Goal: Find specific page/section: Find specific page/section

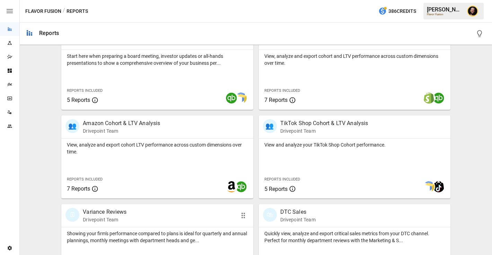
scroll to position [271, 0]
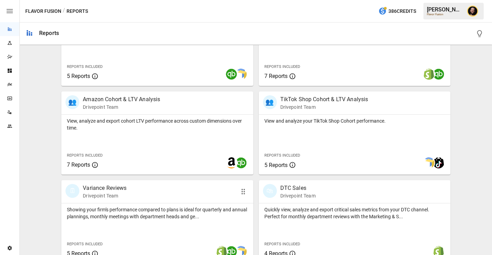
click at [124, 196] on p "Drivepoint Team" at bounding box center [105, 195] width 44 height 7
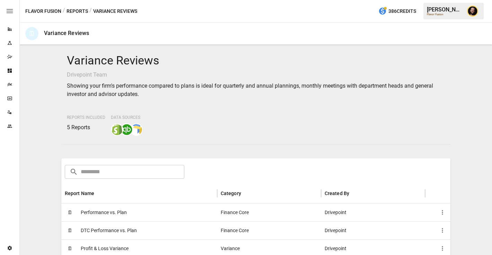
click at [124, 209] on span "Performance vs. Plan" at bounding box center [104, 213] width 46 height 18
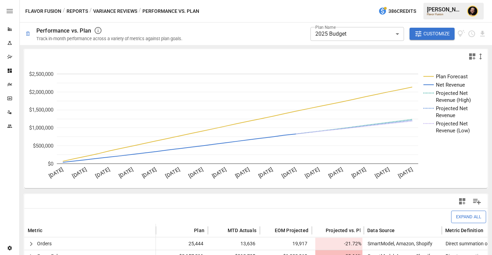
click at [10, 88] on div "Plans" at bounding box center [9, 85] width 19 height 14
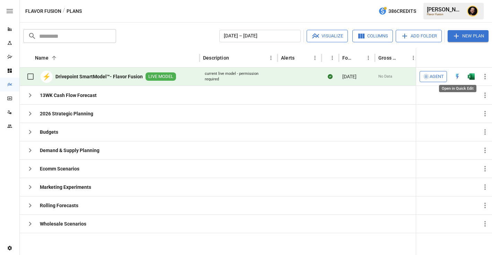
click at [459, 76] on img "Open in Quick Edit" at bounding box center [457, 76] width 7 height 7
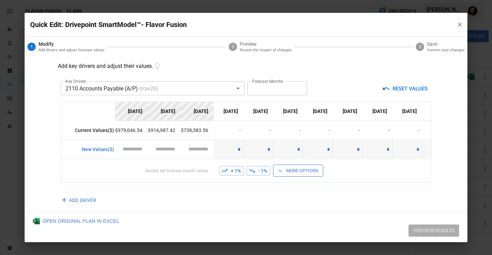
click at [157, 0] on body "Reports Experiments Dazzler Studio Dashboards Plans SmartModel ™ Data Sources T…" at bounding box center [246, 0] width 492 height 0
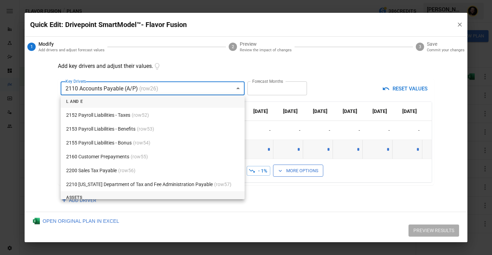
scroll to position [165, 0]
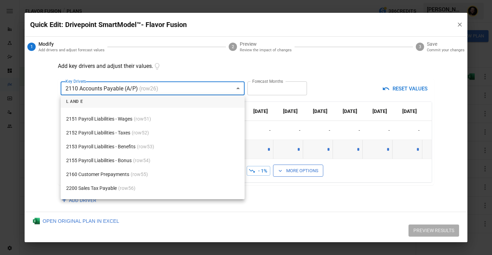
click at [51, 125] on div at bounding box center [246, 127] width 492 height 255
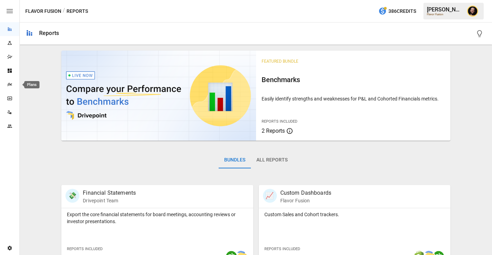
click at [11, 84] on icon "Plans" at bounding box center [9, 84] width 5 height 3
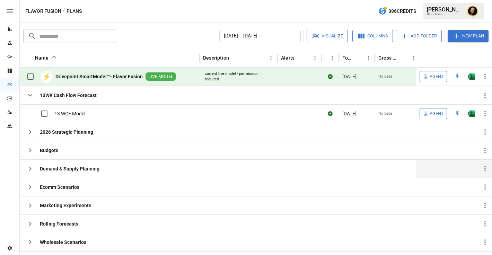
click at [26, 166] on icon "button" at bounding box center [30, 168] width 8 height 8
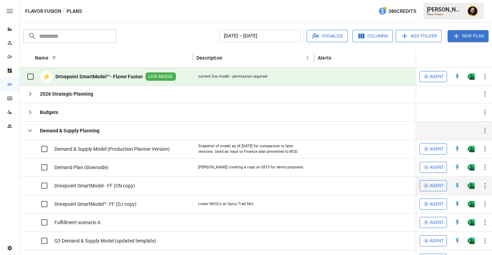
scroll to position [35, 0]
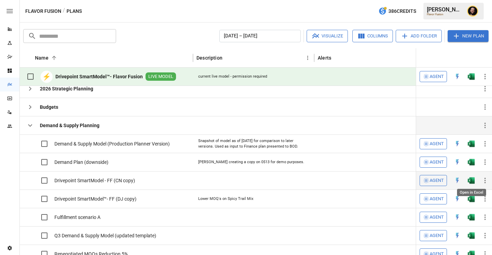
click at [472, 147] on img "Open in Excel" at bounding box center [470, 143] width 7 height 7
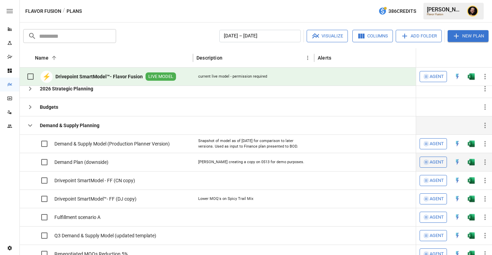
click at [471, 74] on img "Open in Excel" at bounding box center [470, 70] width 7 height 7
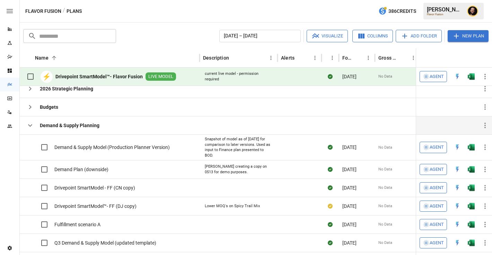
click at [31, 128] on icon "button" at bounding box center [30, 125] width 8 height 8
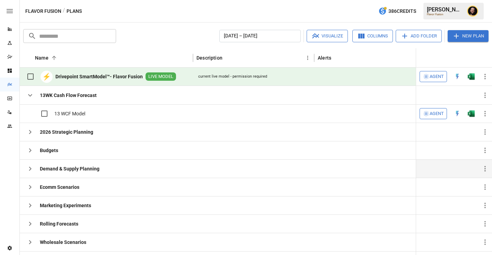
scroll to position [0, 0]
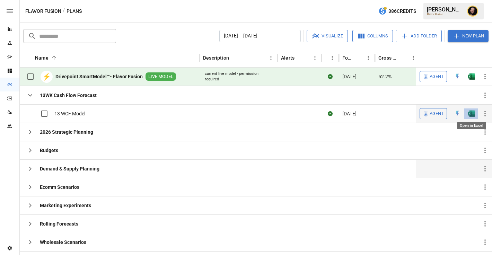
click at [471, 115] on img "Open in Excel" at bounding box center [470, 113] width 7 height 7
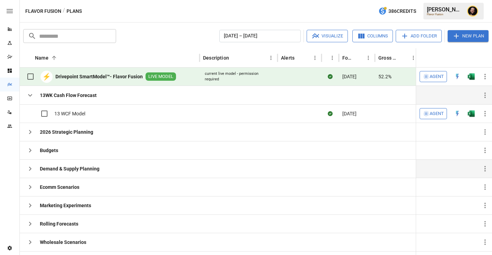
click at [27, 95] on icon "button" at bounding box center [30, 95] width 8 height 8
